Goal: Task Accomplishment & Management: Manage account settings

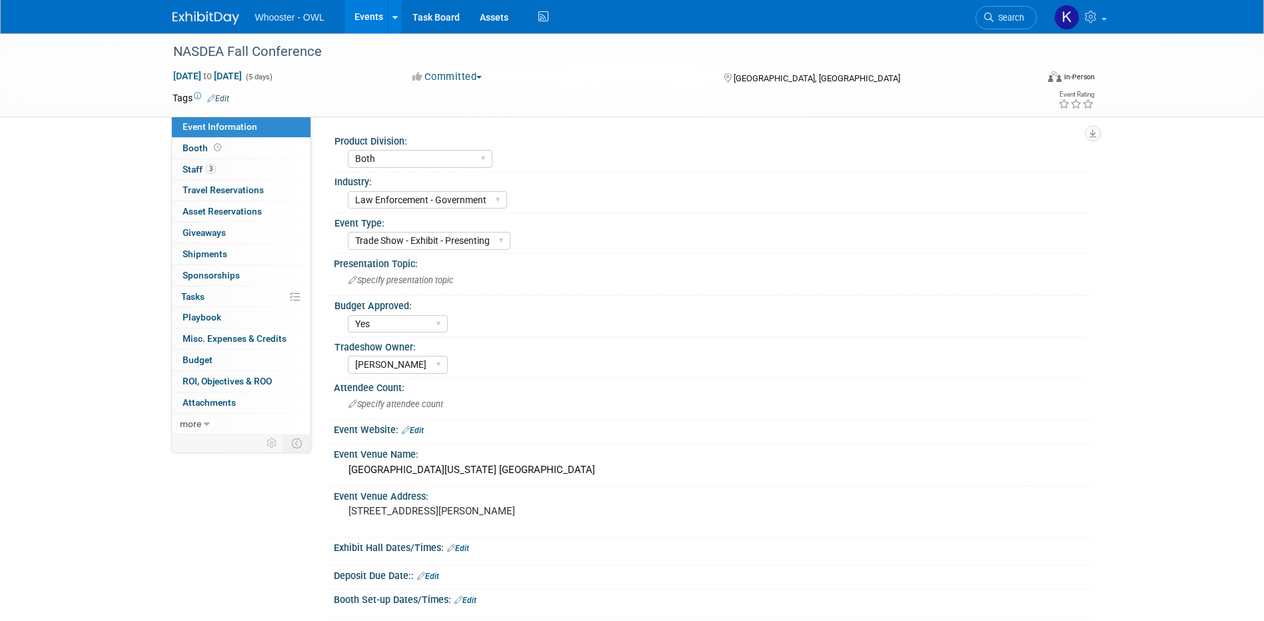
select select "Both"
select select "Law Enforcement - Government"
select select "Trade Show - Exhibit - Presenting"
select select "Yes"
select select "Kamila Castaneda"
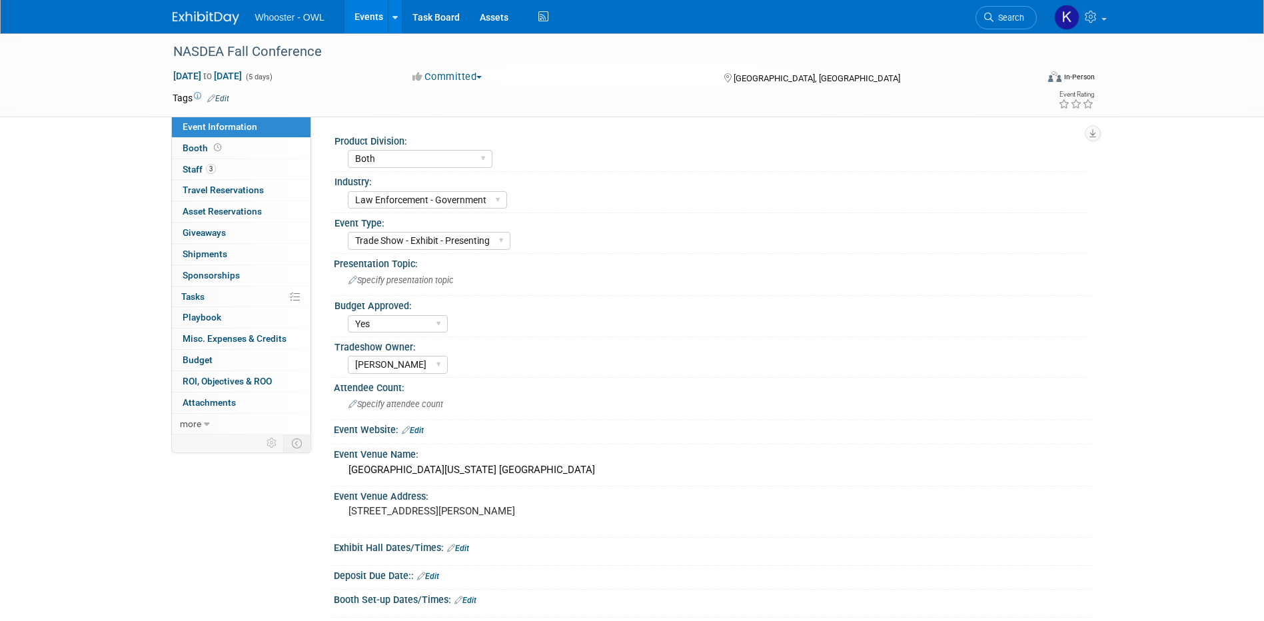
click at [358, 23] on link "Events" at bounding box center [368, 16] width 49 height 33
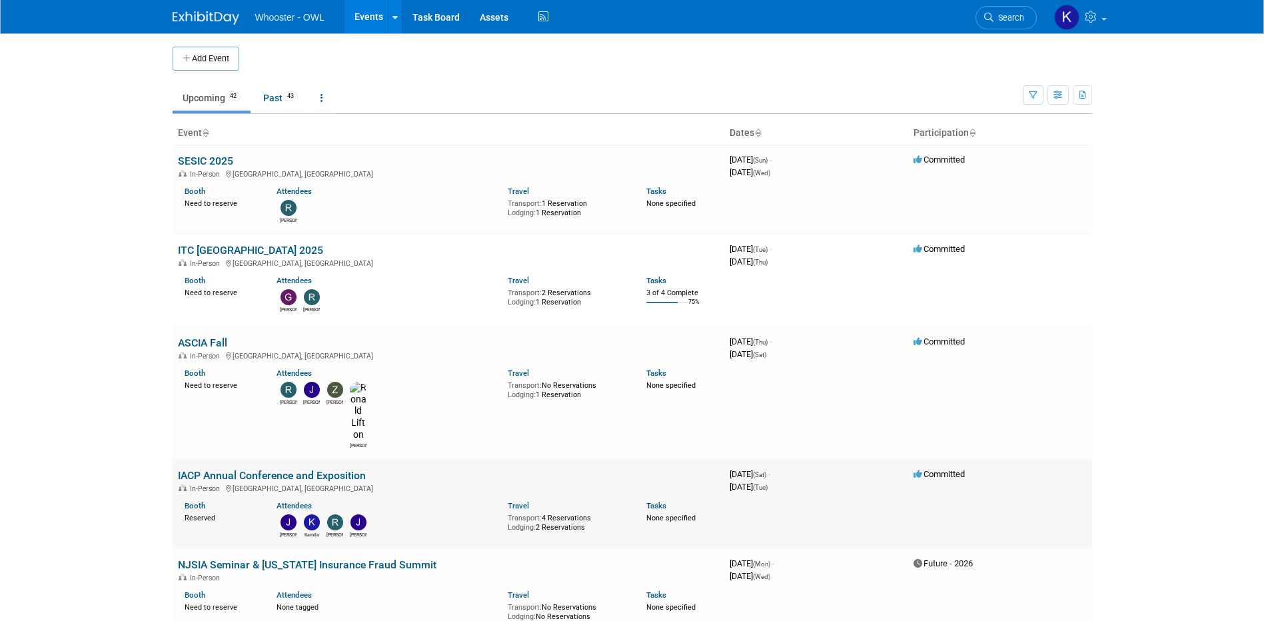
click at [225, 469] on link "IACP Annual Conference and Exposition" at bounding box center [272, 475] width 188 height 13
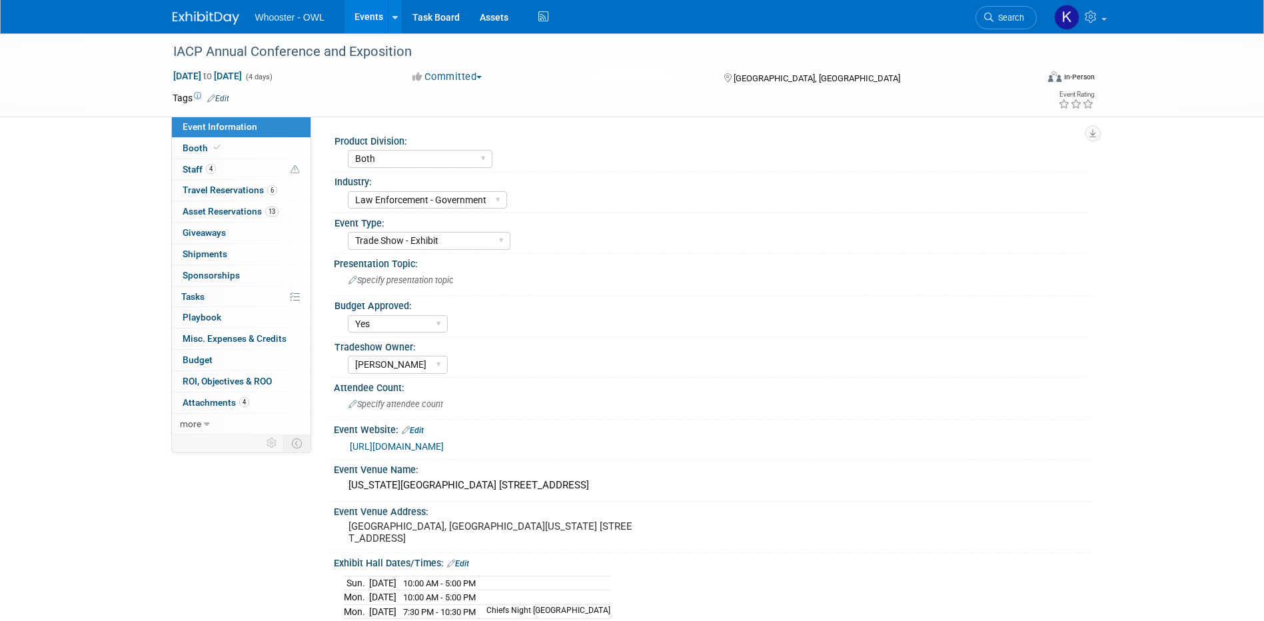
select select "Both"
select select "Law Enforcement - Government"
select select "Trade Show - Exhibit"
select select "Yes"
select select "Kamila Castaneda"
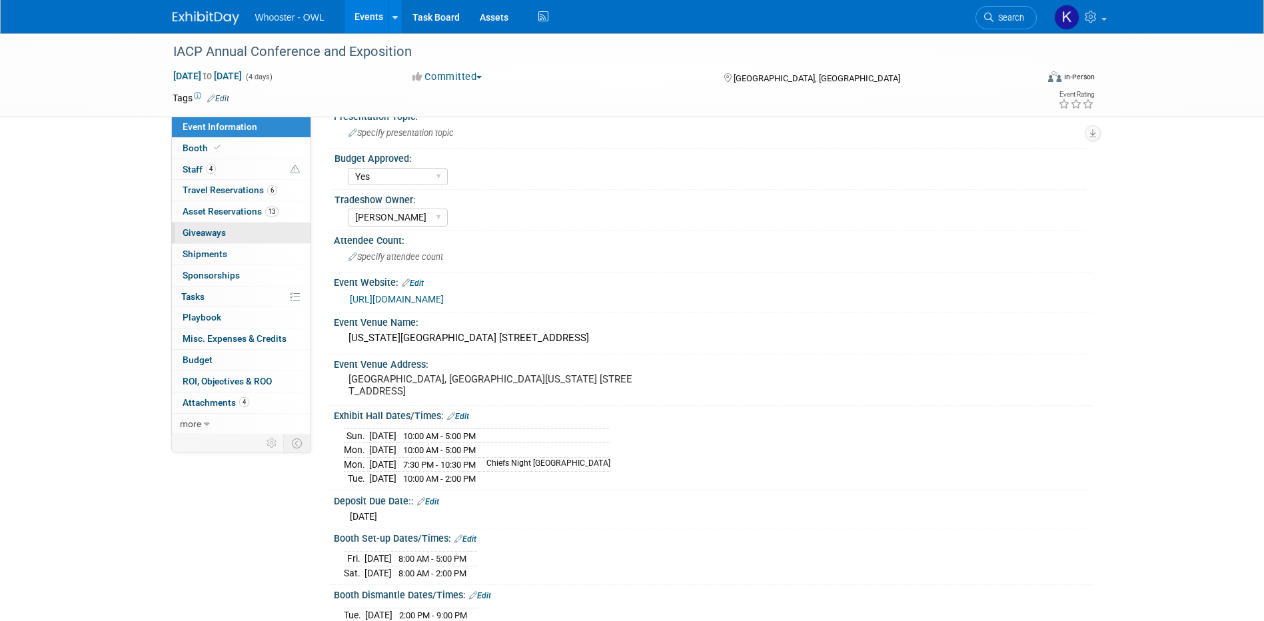
scroll to position [267, 0]
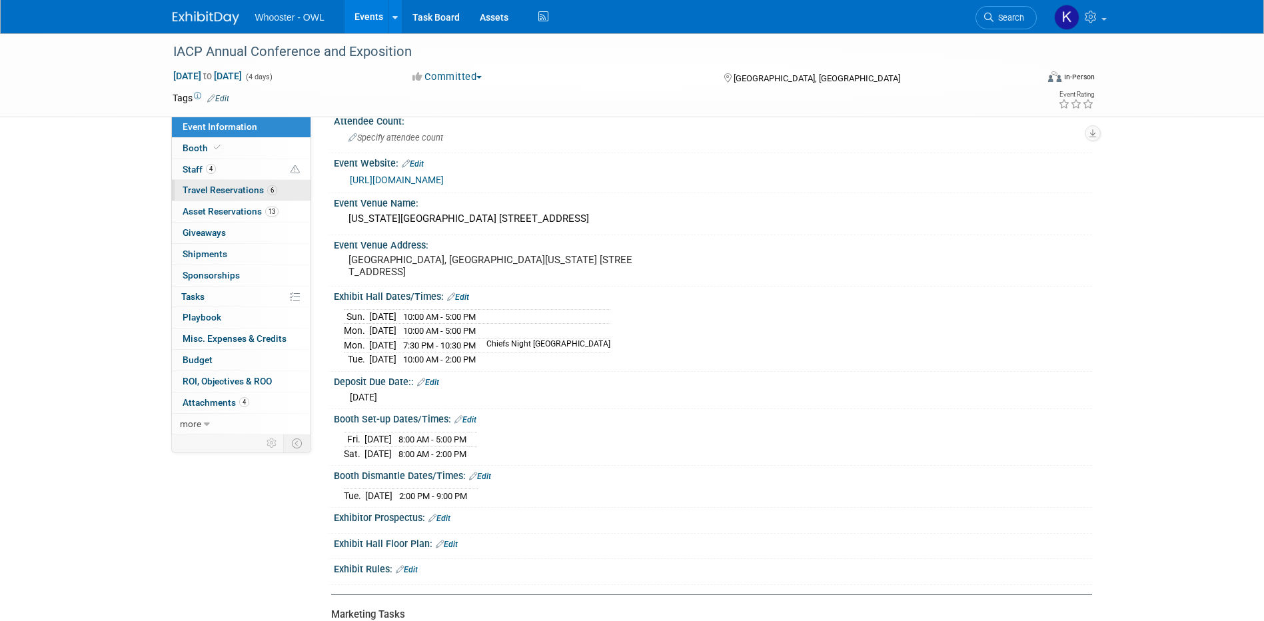
drag, startPoint x: 239, startPoint y: 186, endPoint x: 238, endPoint y: 193, distance: 6.8
click at [239, 187] on span "Travel Reservations 6" at bounding box center [230, 190] width 95 height 11
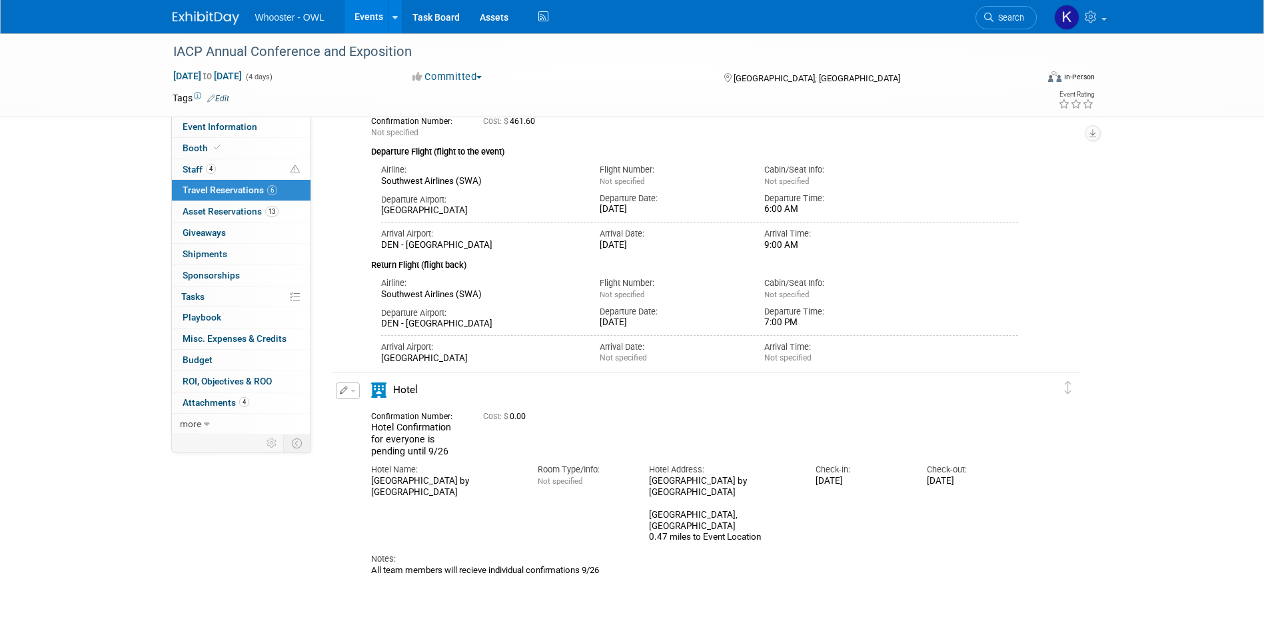
scroll to position [1199, 0]
